Goal: Entertainment & Leisure: Consume media (video, audio)

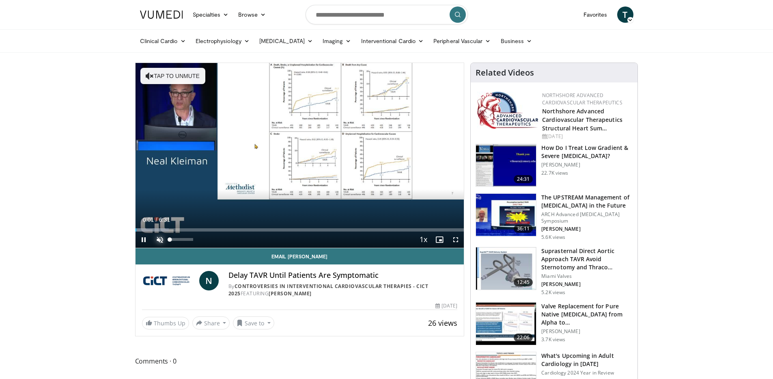
click at [160, 236] on span "Video Player" at bounding box center [160, 239] width 16 height 16
